Goal: Check status: Check status

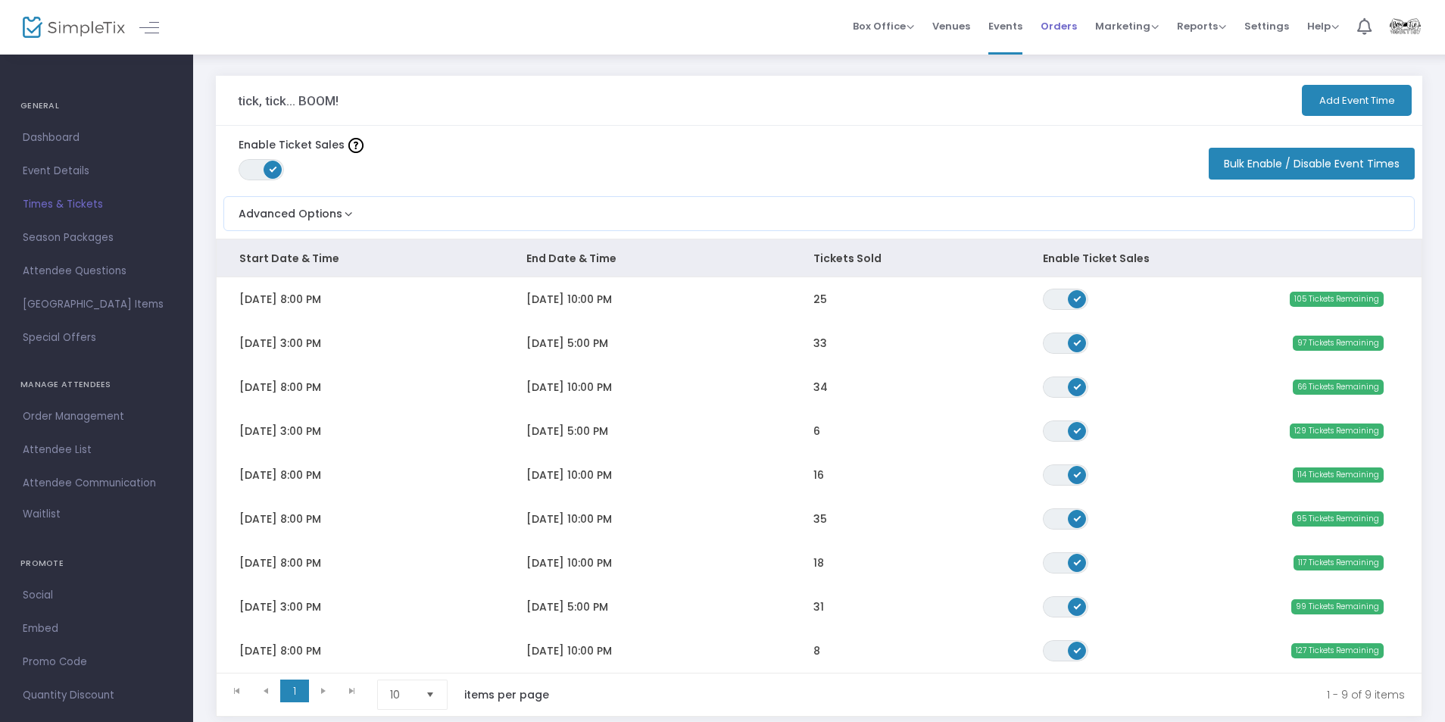
click at [1063, 31] on span "Orders" at bounding box center [1058, 26] width 36 height 39
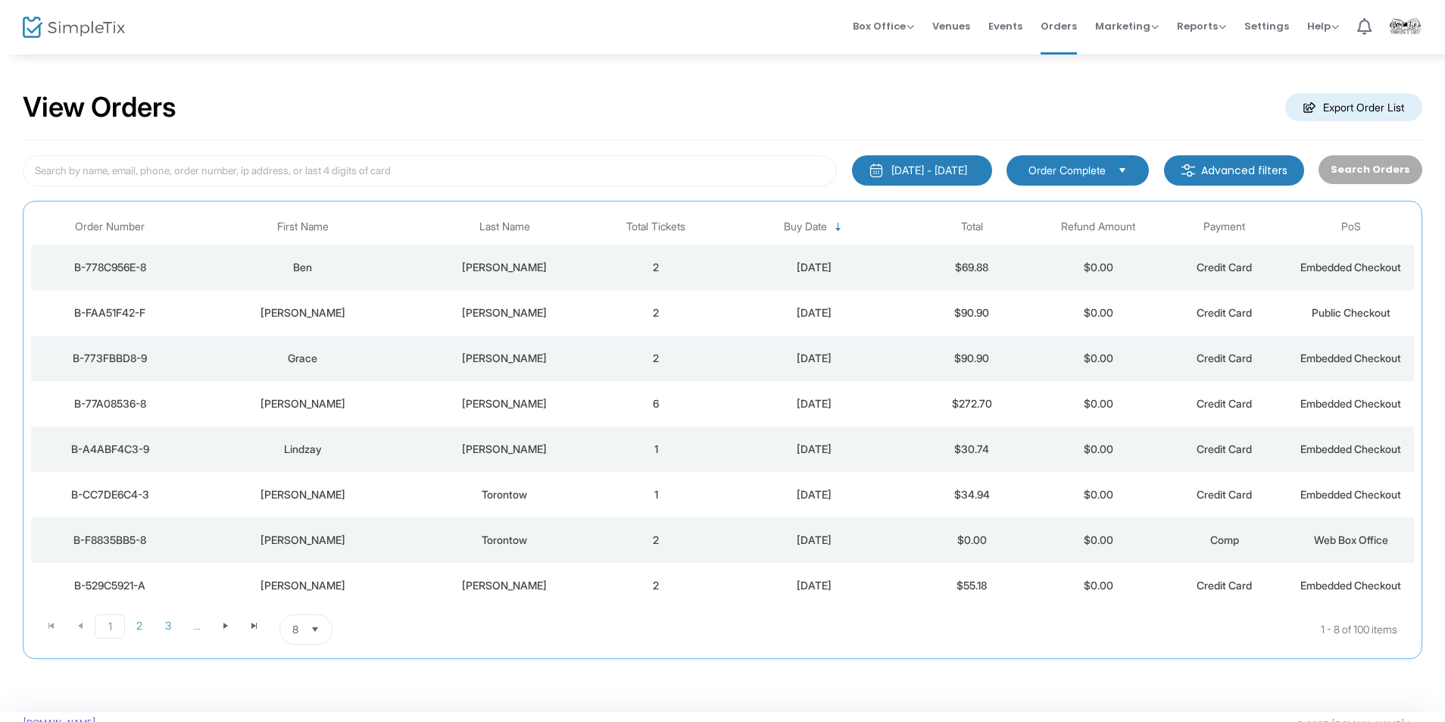
click at [612, 300] on td "2" at bounding box center [656, 312] width 126 height 45
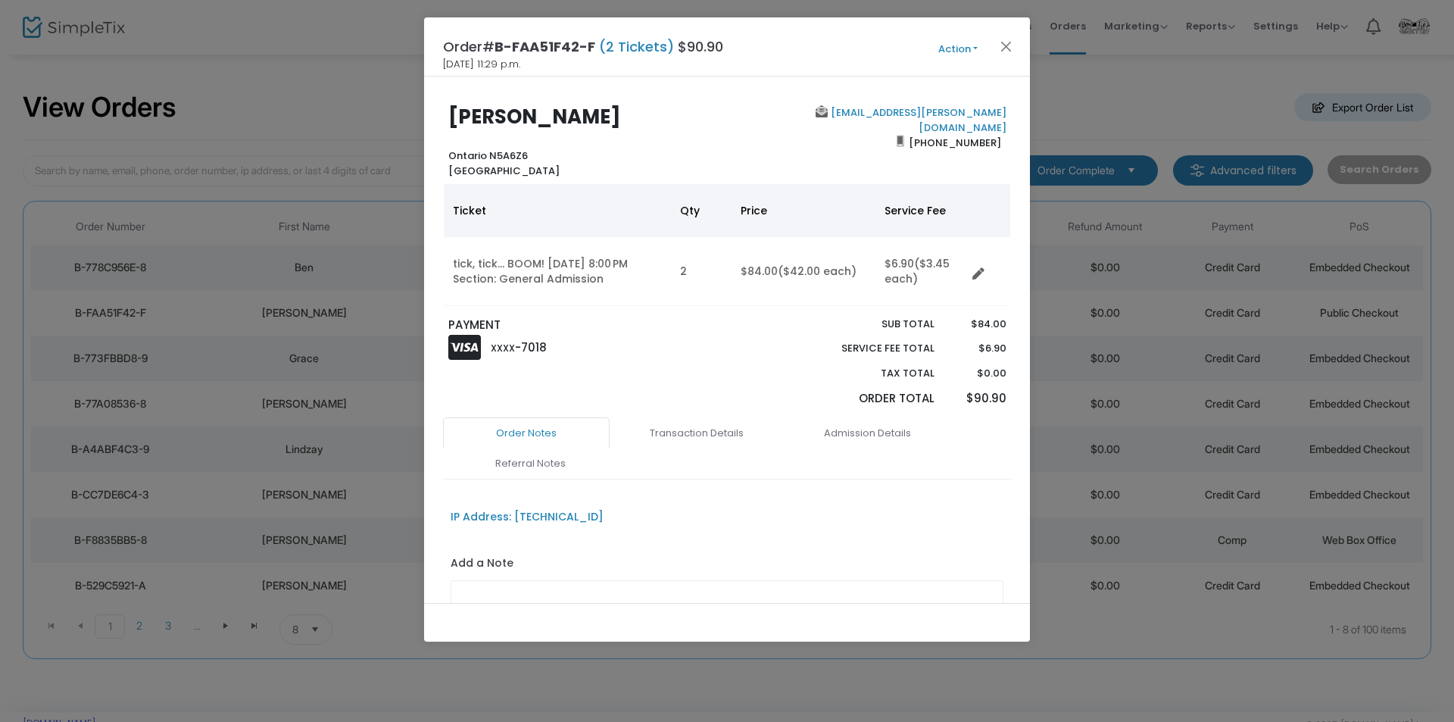
scroll to position [129, 0]
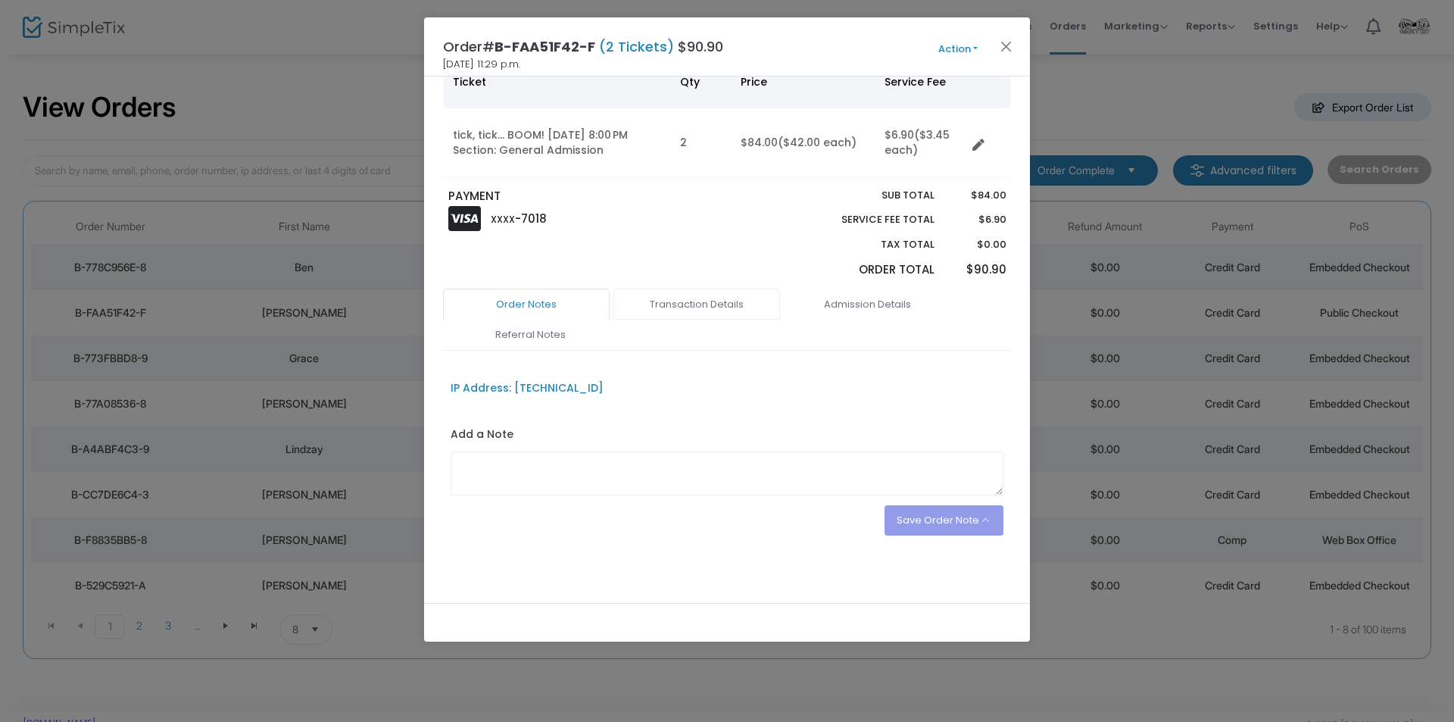
click at [690, 301] on link "Transaction Details" at bounding box center [696, 305] width 167 height 32
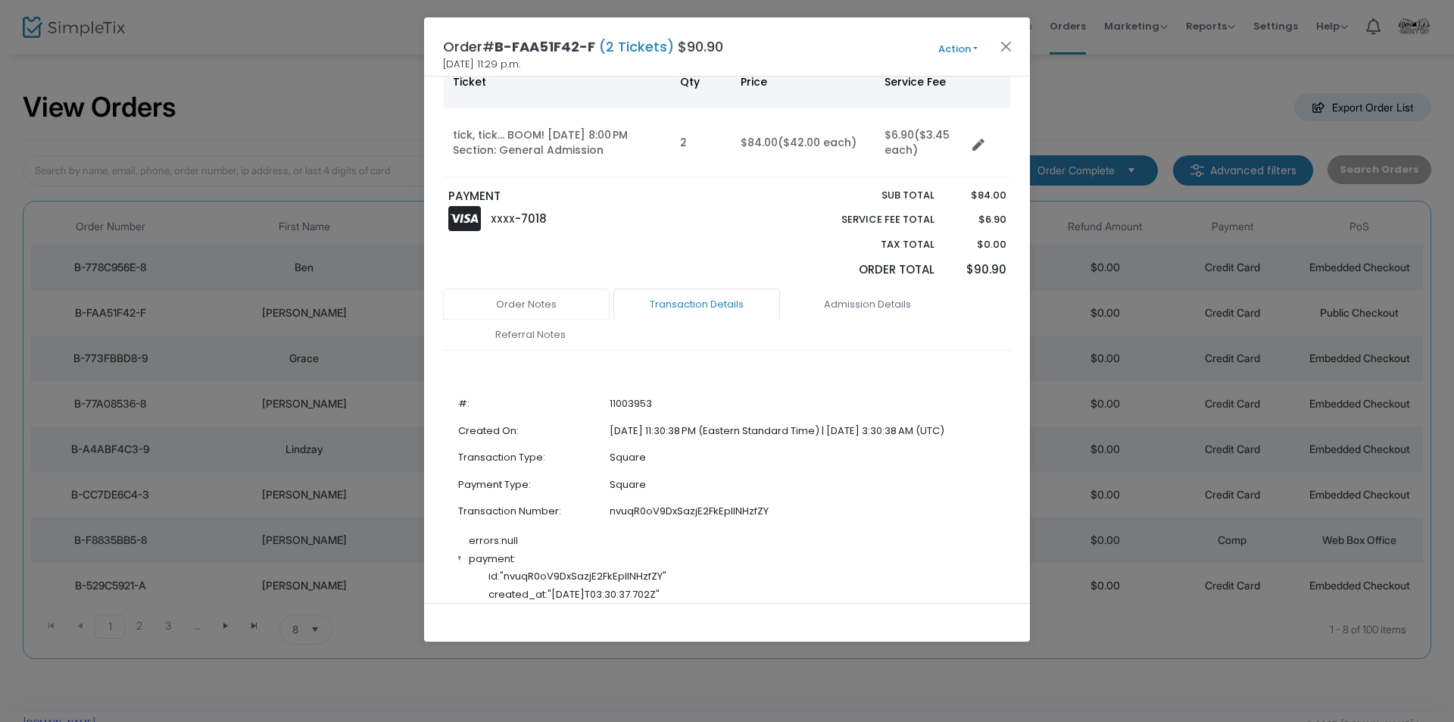
click at [569, 310] on link "Order Notes" at bounding box center [526, 305] width 167 height 32
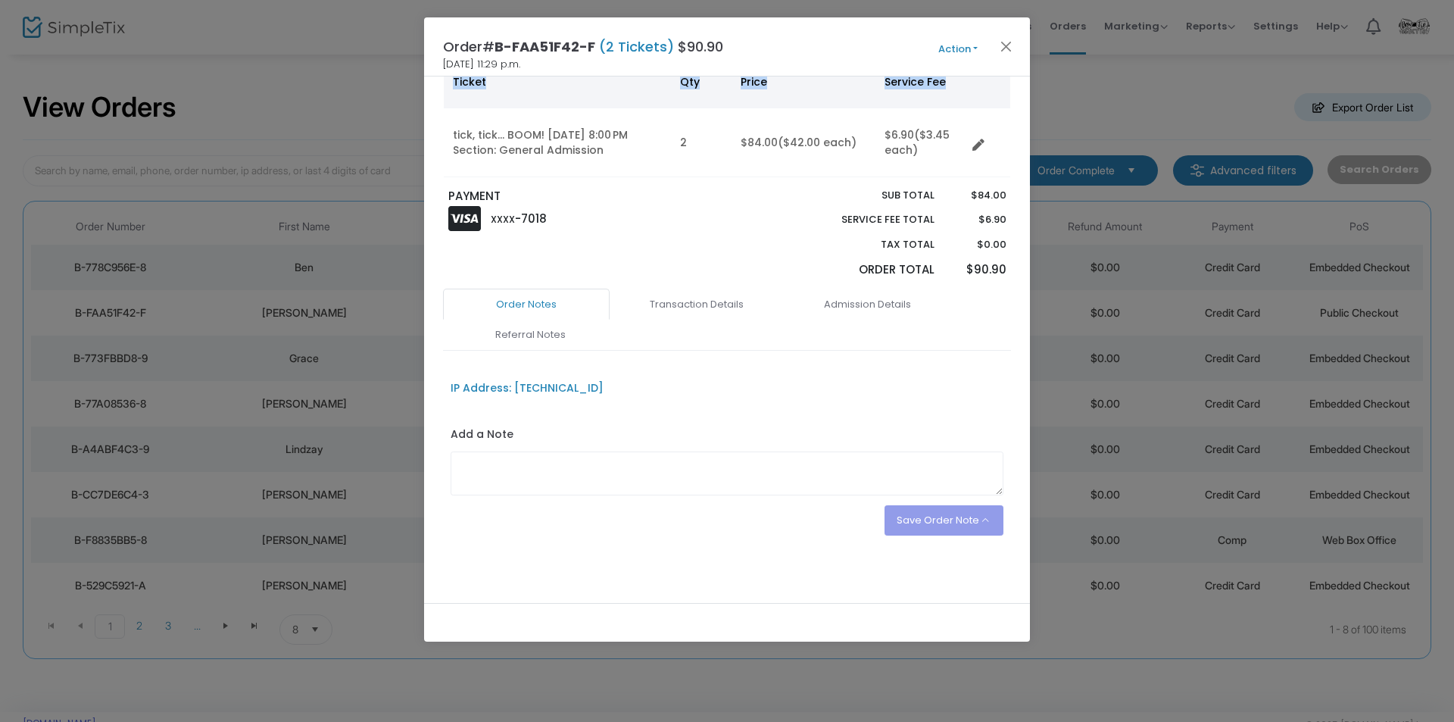
click at [1160, 108] on ngb-modal-window "Order# B-FAA51F42-F (2 Tickets) $90.90 [DATE] 11:29 p.m. Action Mark Admitted E…" at bounding box center [727, 361] width 1454 height 722
click at [1006, 54] on button "Close" at bounding box center [1007, 46] width 20 height 20
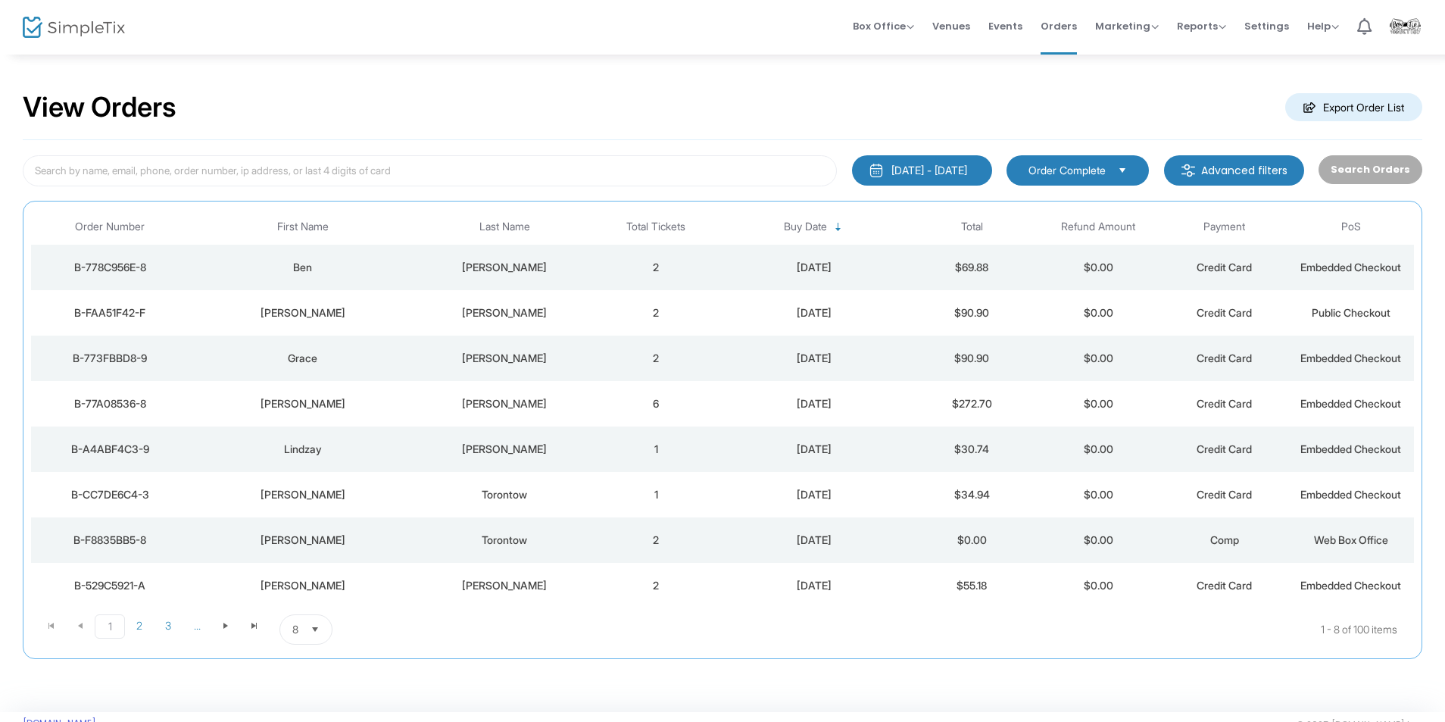
click at [732, 274] on div "[DATE]" at bounding box center [814, 267] width 182 height 15
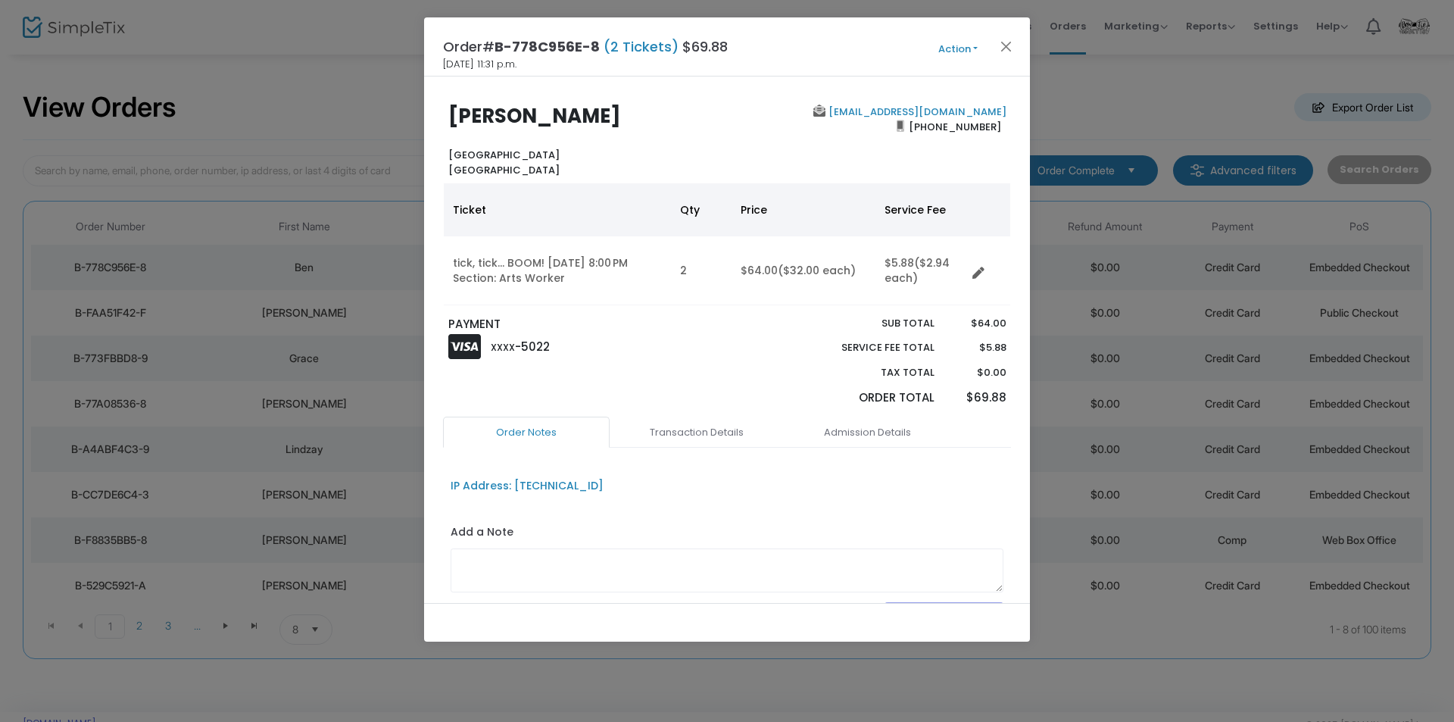
scroll to position [0, 0]
click at [1093, 79] on ngb-modal-window "Order# B-778C956E-8 (2 Tickets) $69.88 [DATE] 11:31 p.m. Action Mark Admitted E…" at bounding box center [727, 361] width 1454 height 722
click at [1006, 39] on button "Close" at bounding box center [1007, 46] width 20 height 20
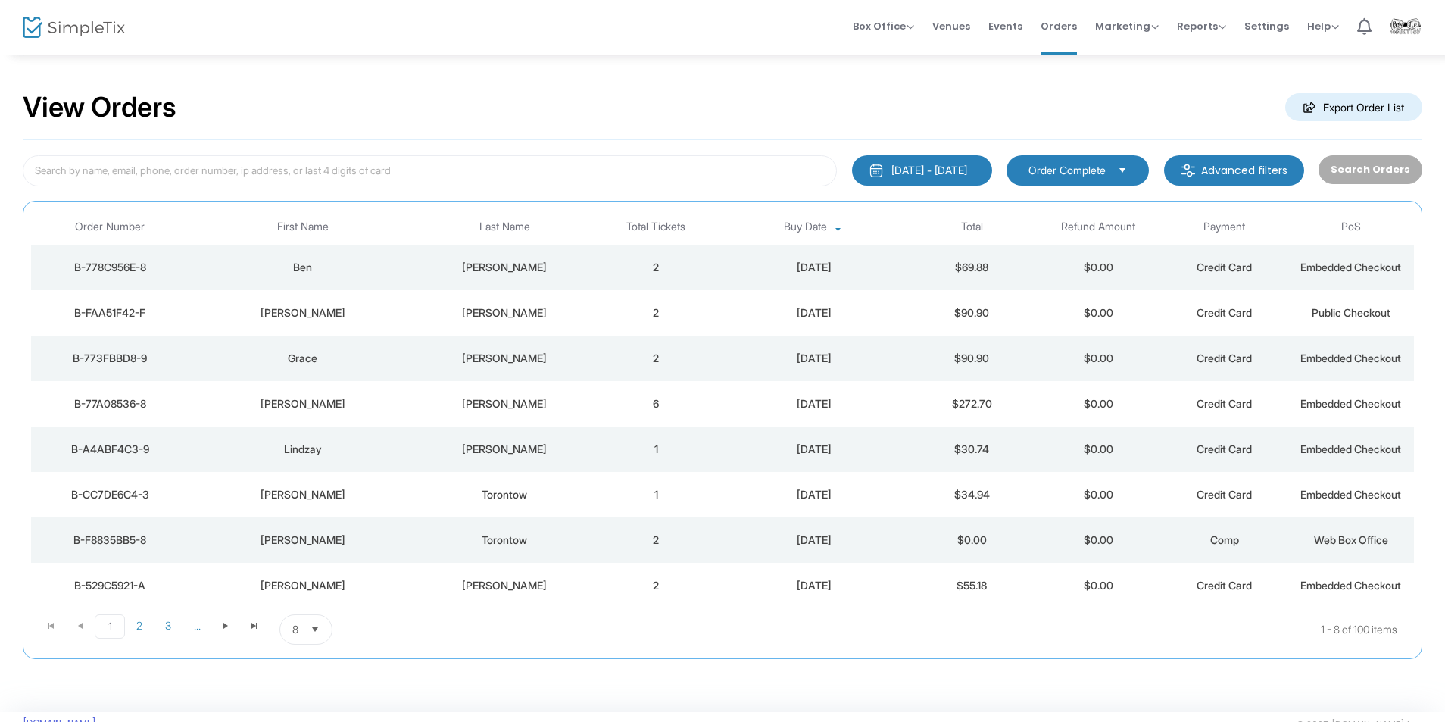
click at [100, 21] on img at bounding box center [74, 28] width 102 height 22
